Goal: Task Accomplishment & Management: Complete application form

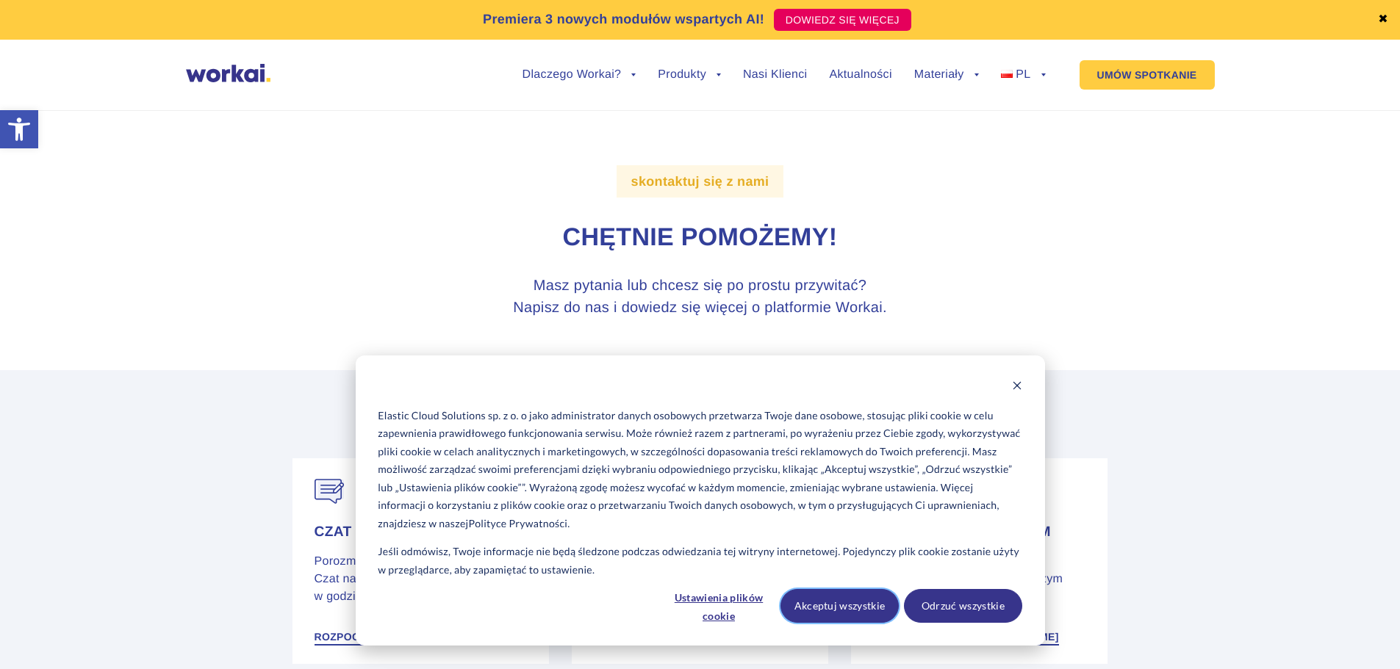
click at [847, 610] on button "Akceptuj wszystkie" at bounding box center [839, 606] width 118 height 34
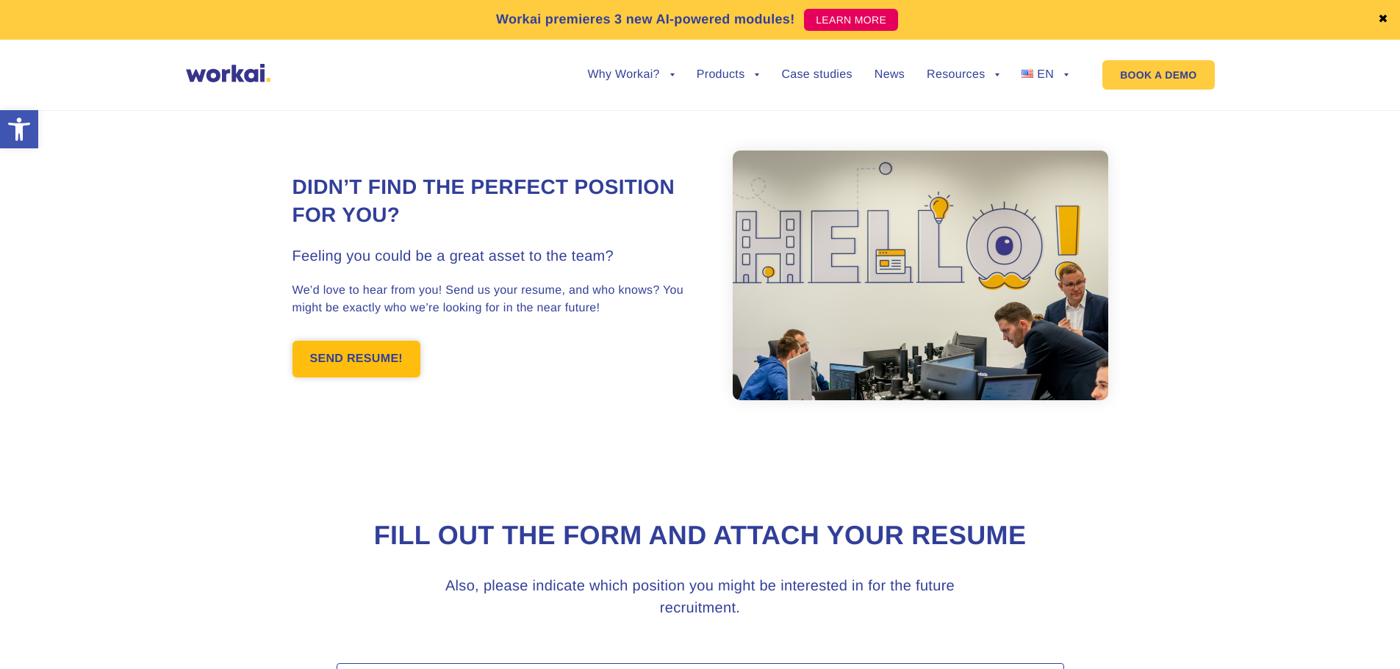
click at [363, 345] on link "SEND RESUME!" at bounding box center [356, 359] width 129 height 37
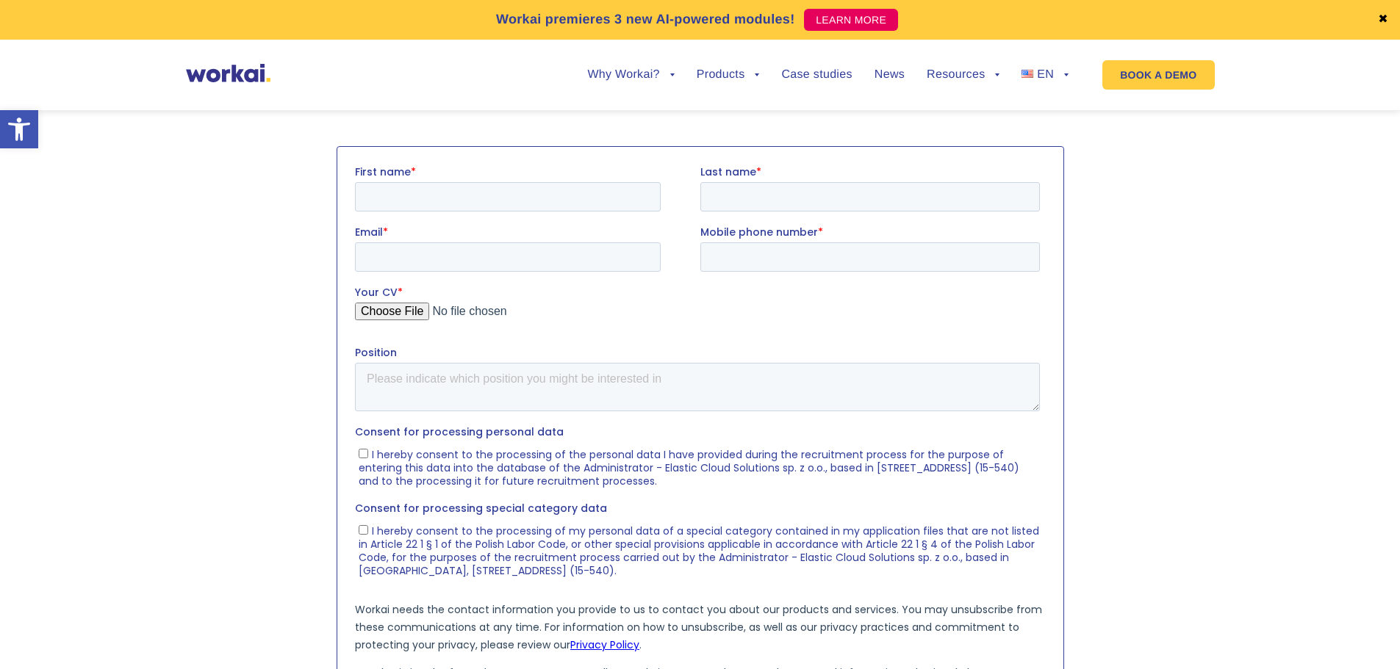
scroll to position [518, 0]
click at [472, 202] on input "First name *" at bounding box center [507, 195] width 306 height 29
type input "Karol"
type input "Kamieński"
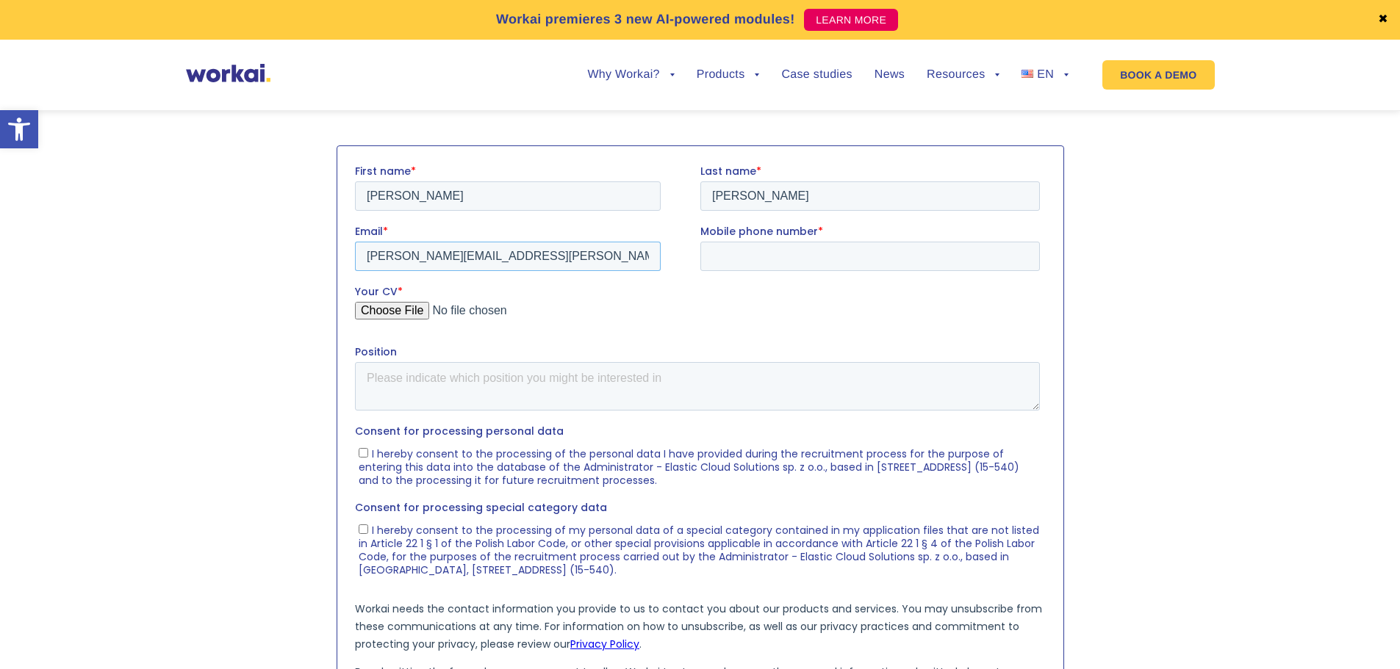
type input "kamienski.karol@gmail.com"
type input "606283658"
click at [395, 313] on input "Your CV *" at bounding box center [696, 315] width 685 height 29
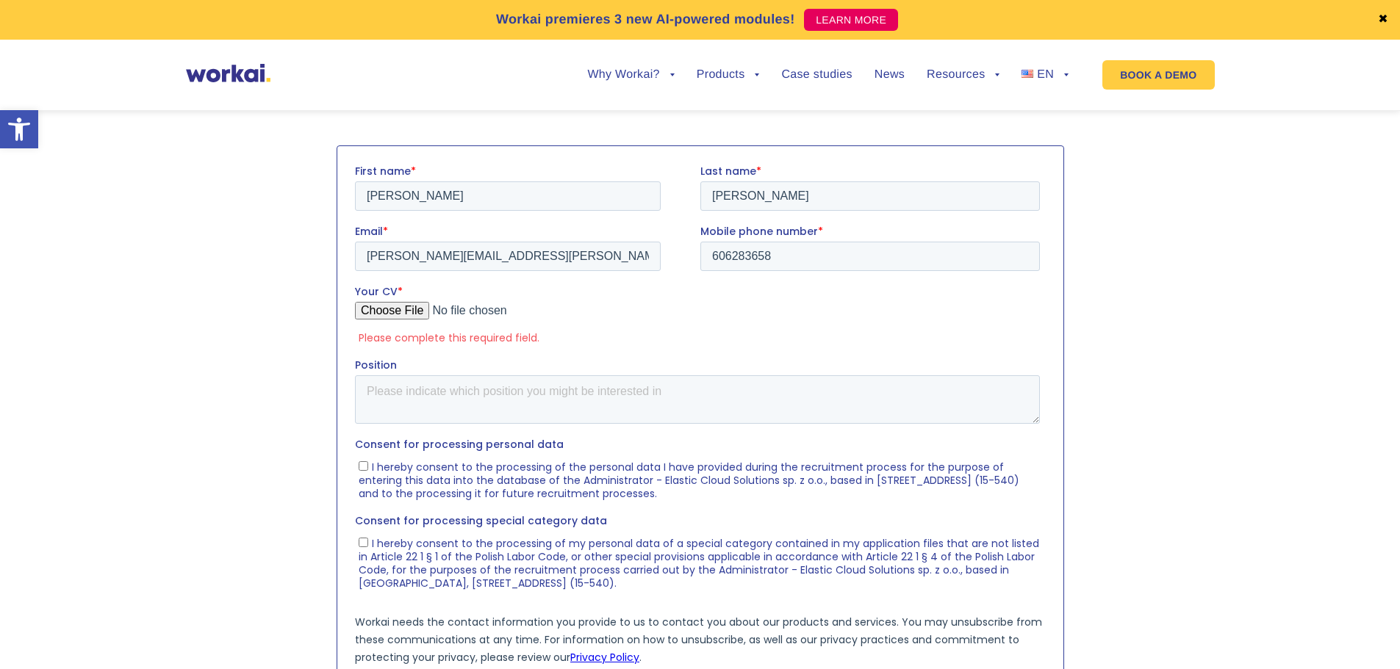
type input "C:\fakepath\CV KAROL KAMIEŃSKI.pdf"
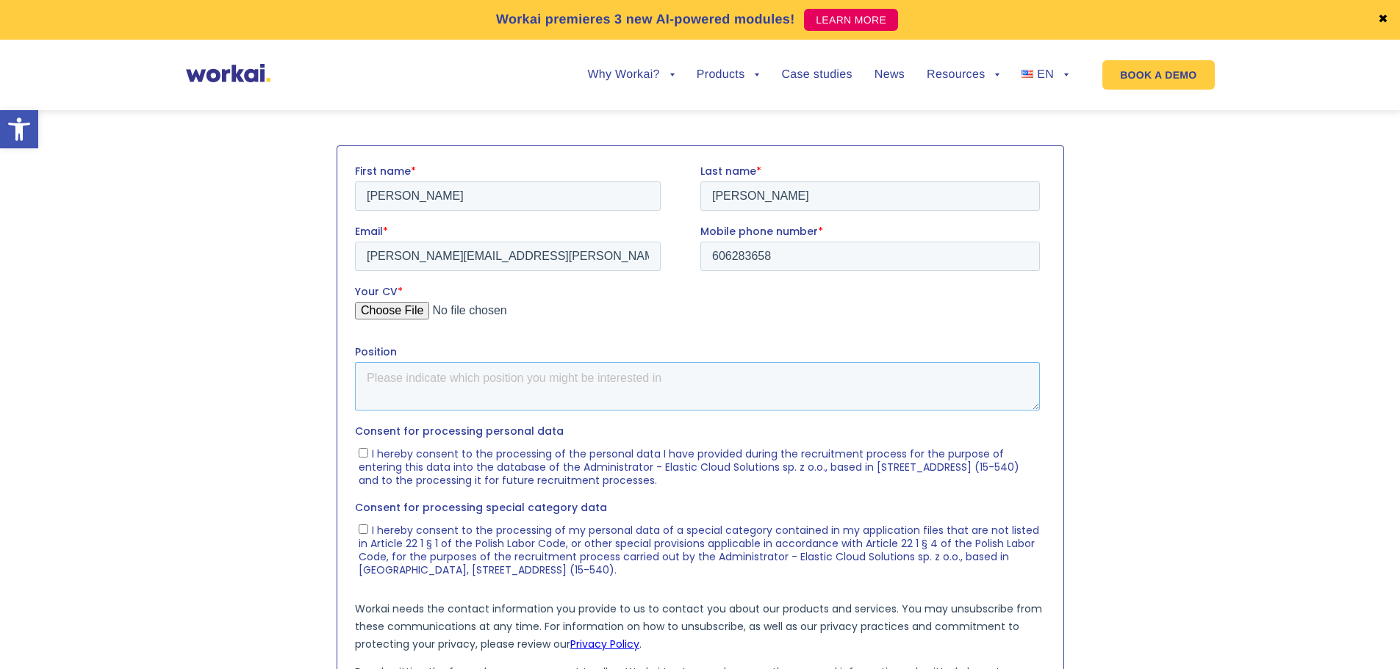
click at [581, 383] on textarea "Position" at bounding box center [696, 386] width 685 height 48
click at [364, 452] on input "I hereby consent to the processing of the personal data I have provided during …" at bounding box center [363, 452] width 10 height 10
checkbox input "true"
click at [362, 531] on input "I hereby consent to the processing of my personal data of a special category co…" at bounding box center [363, 529] width 10 height 10
checkbox input "true"
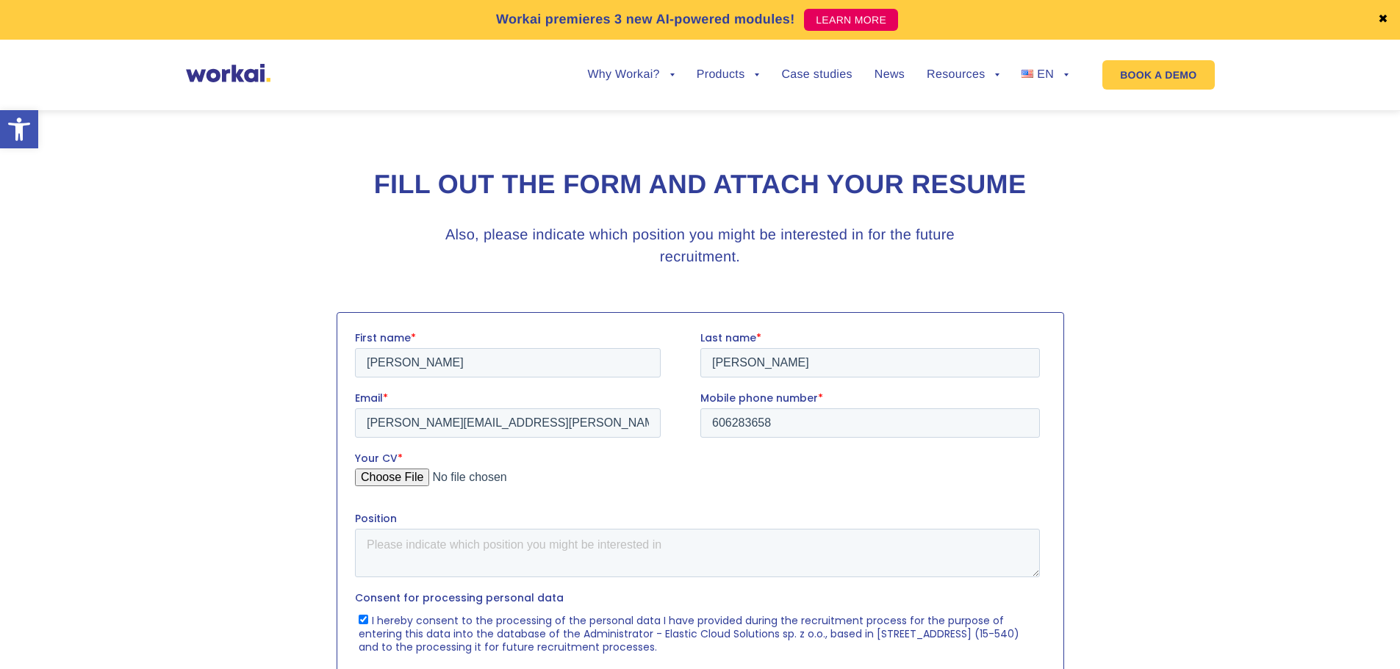
scroll to position [456, 0]
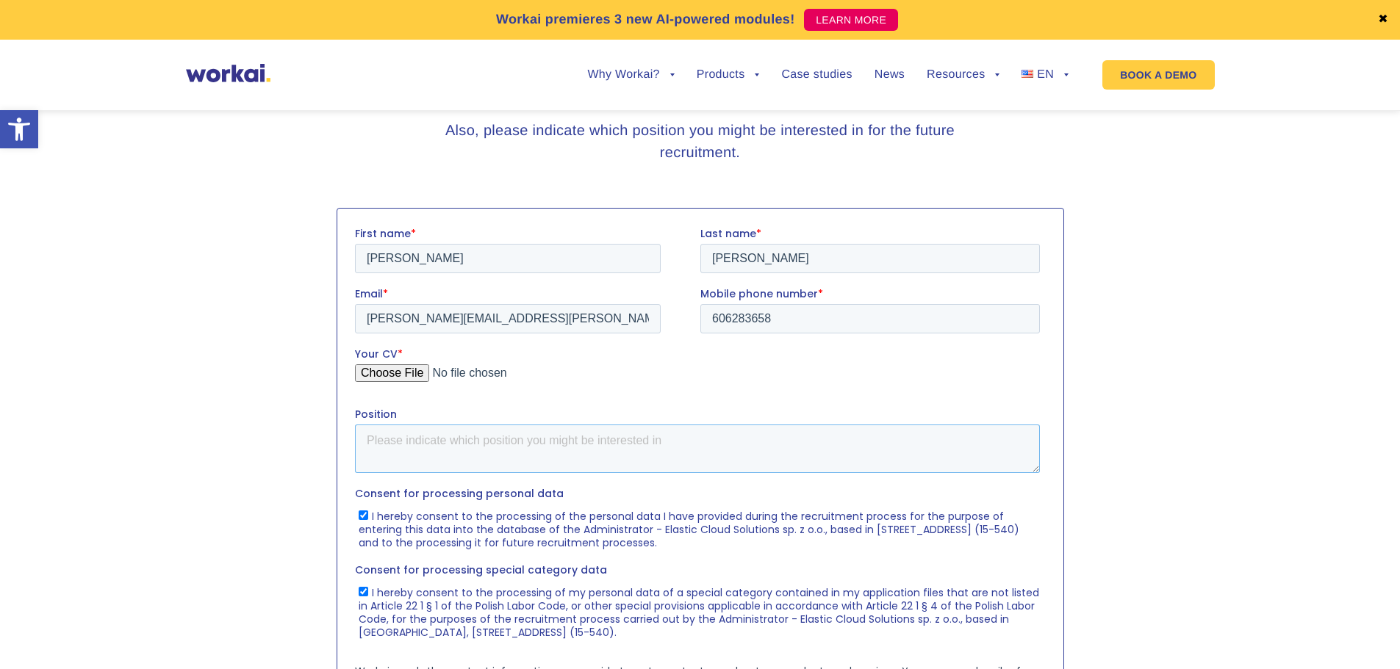
click at [434, 440] on textarea "Position" at bounding box center [696, 448] width 685 height 48
type textarea "Q"
type textarea "manual/automation QA Engineer"
click at [561, 454] on textarea "manual/automation QA Engineer" at bounding box center [696, 448] width 685 height 48
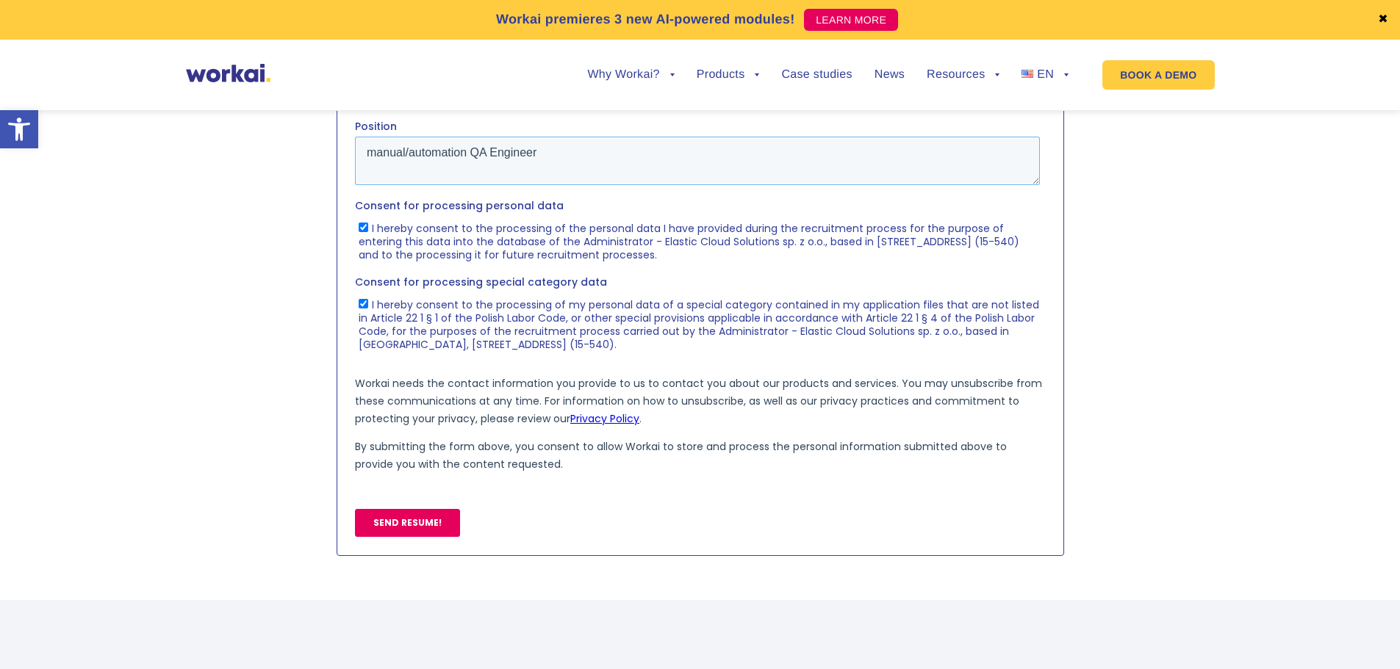
scroll to position [748, 0]
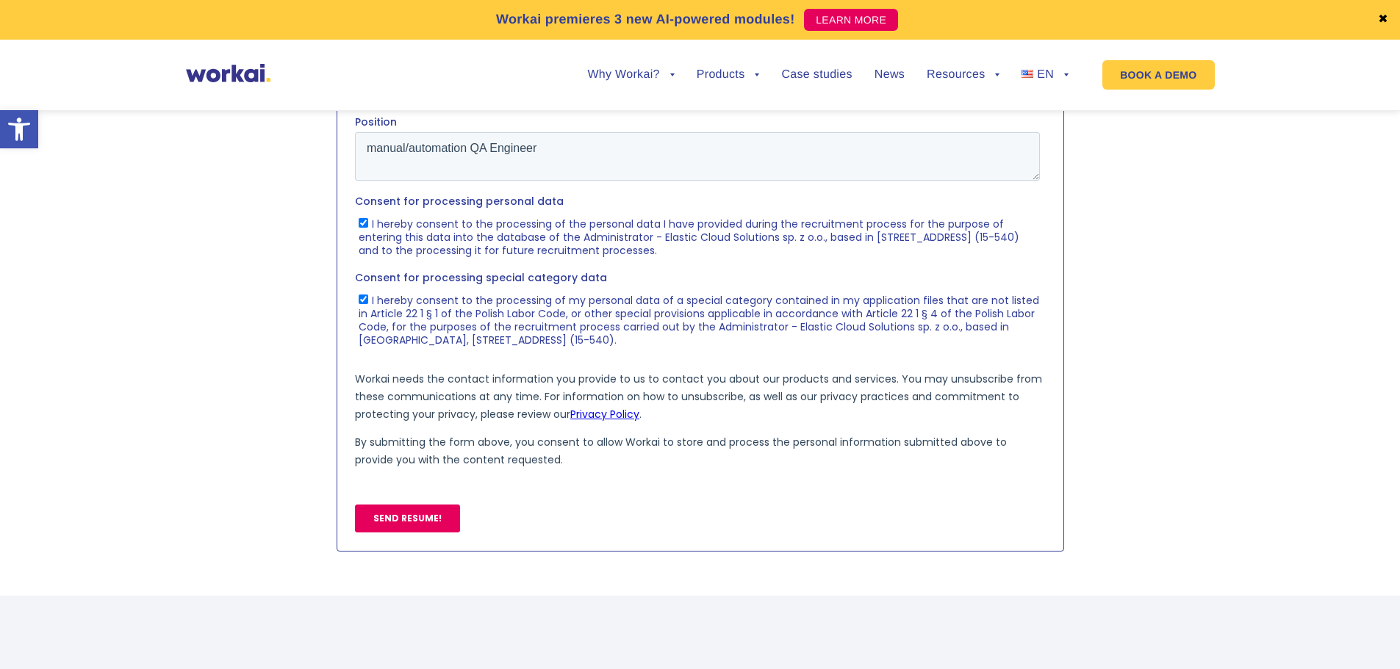
click at [420, 530] on input "SEND RESUME!" at bounding box center [406, 519] width 105 height 28
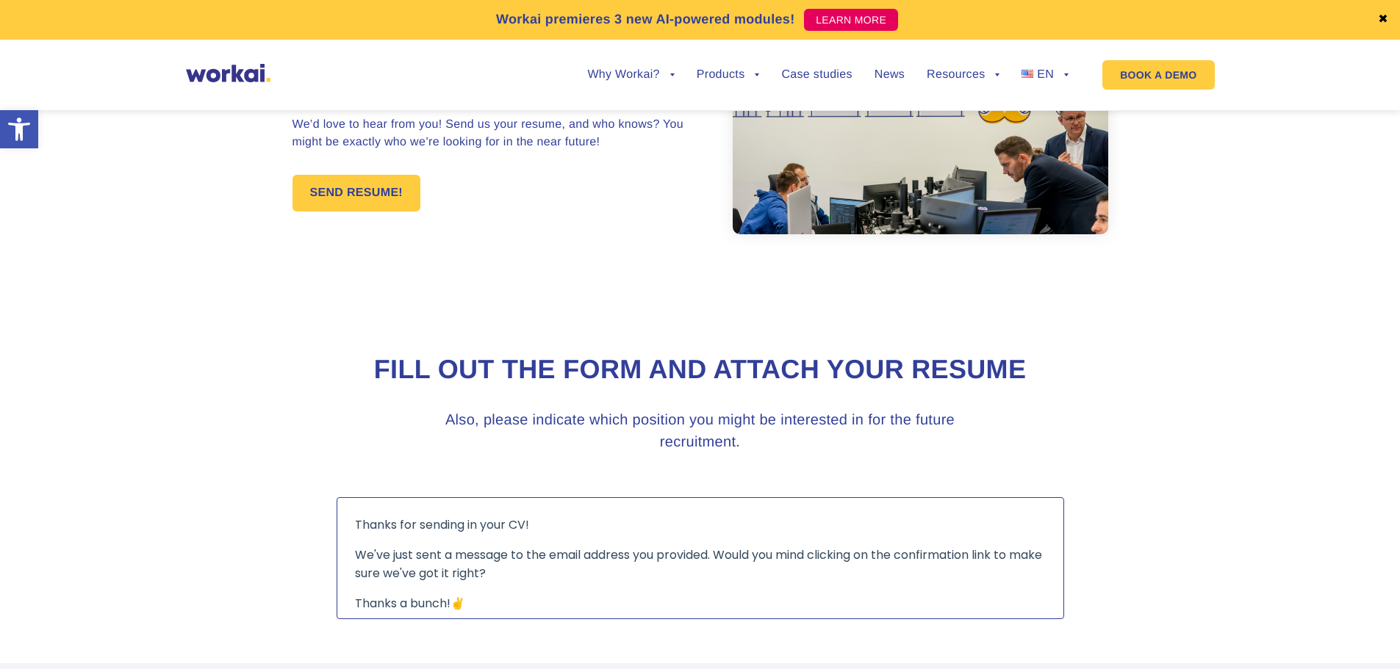
scroll to position [160, 0]
